Goal: Information Seeking & Learning: Learn about a topic

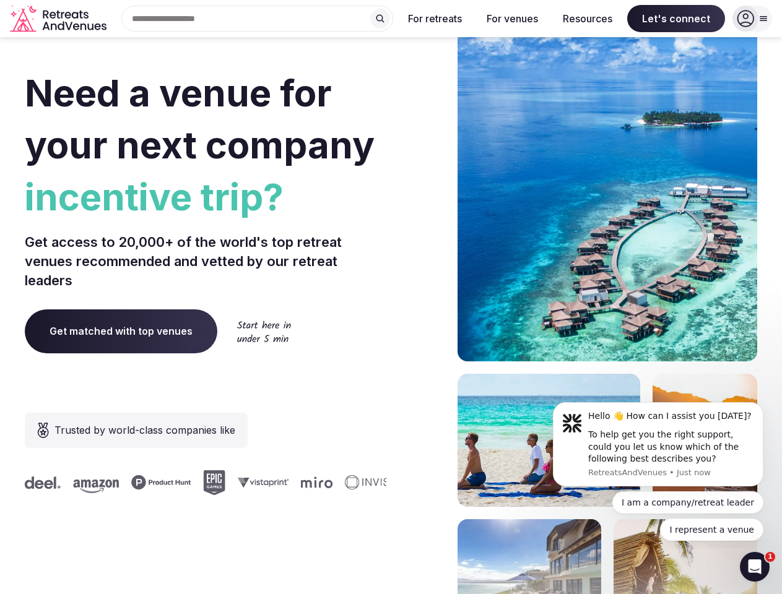
click at [391, 297] on div "Need a venue for your next company incentive trip? Get access to 20,000+ of the…" at bounding box center [391, 371] width 732 height 746
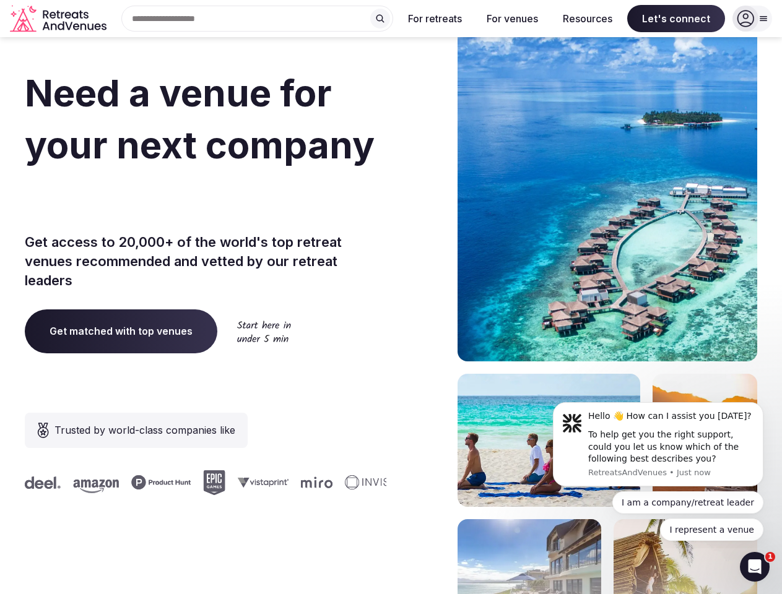
click at [257, 19] on div "Search Popular Destinations [GEOGRAPHIC_DATA], [GEOGRAPHIC_DATA] [GEOGRAPHIC_DA…" at bounding box center [252, 19] width 282 height 26
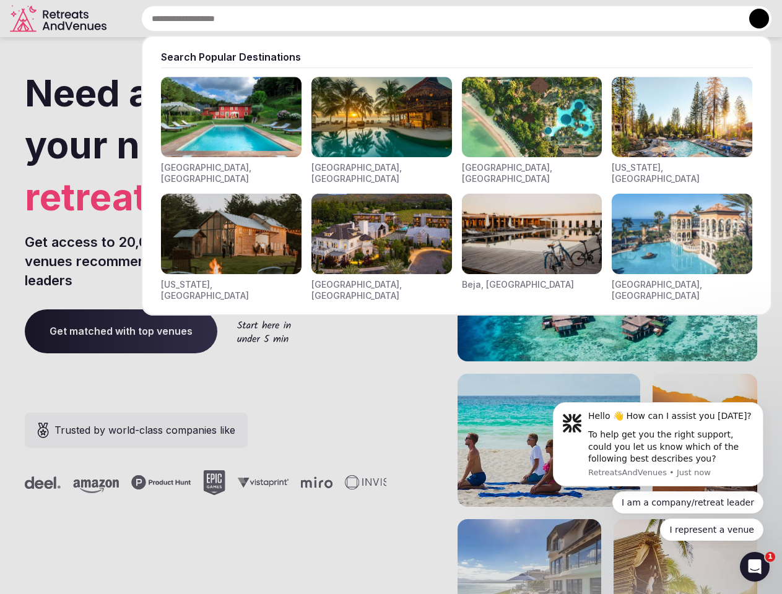
click at [380, 19] on input "text" at bounding box center [456, 19] width 631 height 26
click at [435, 19] on input "text" at bounding box center [456, 19] width 631 height 26
click at [512, 19] on input "text" at bounding box center [456, 19] width 631 height 26
click at [587, 19] on input "text" at bounding box center [456, 19] width 631 height 26
click at [676, 19] on input "text" at bounding box center [456, 19] width 631 height 26
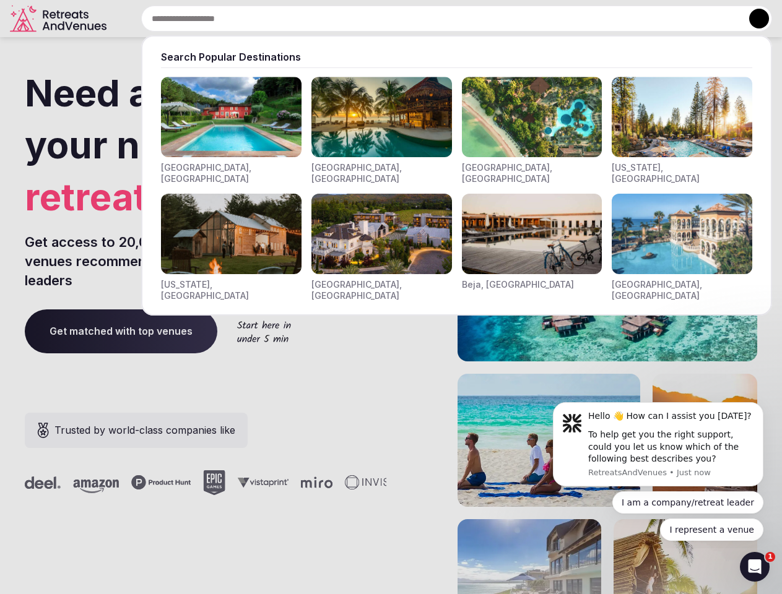
click at [752, 19] on button at bounding box center [759, 19] width 20 height 20
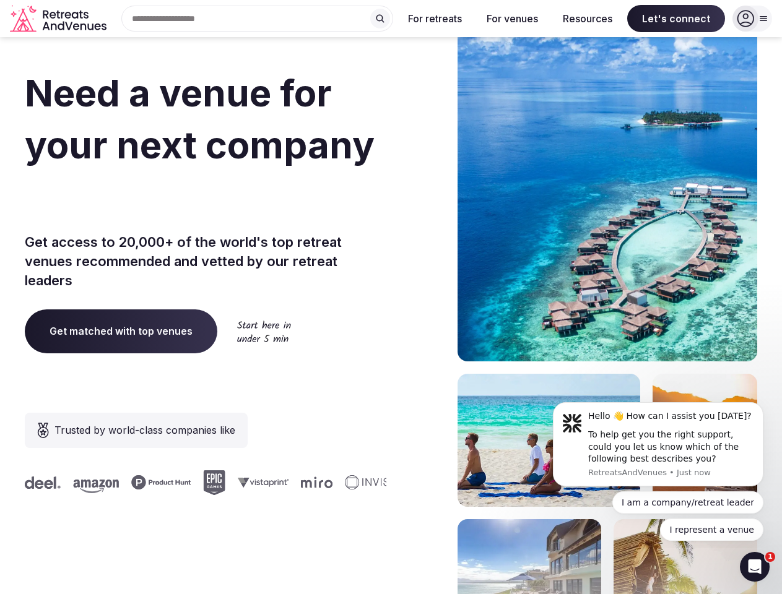
click at [658, 444] on div "To help get you the right support, could you let us know which of the following…" at bounding box center [671, 447] width 166 height 37
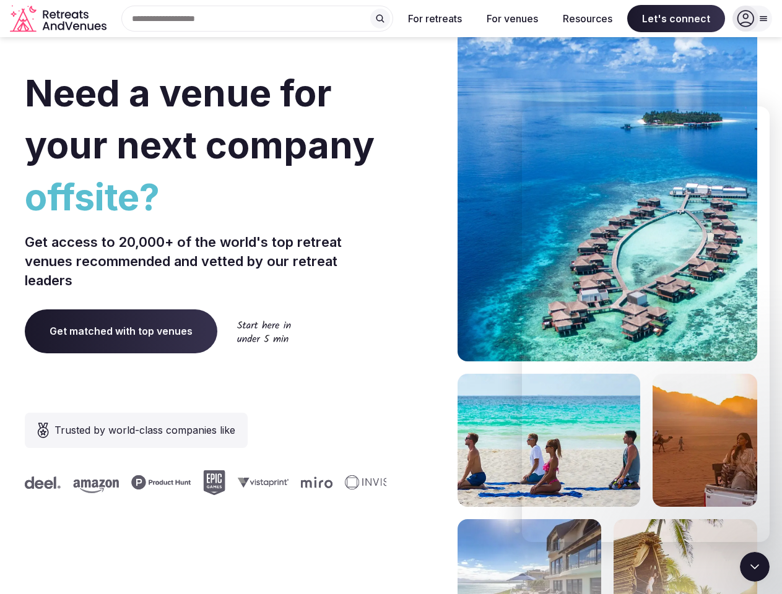
click at [766, 406] on section "Need a venue for your next company offsite? Get access to 20,000+ of the world'…" at bounding box center [391, 371] width 782 height 746
